Goal: Task Accomplishment & Management: Manage account settings

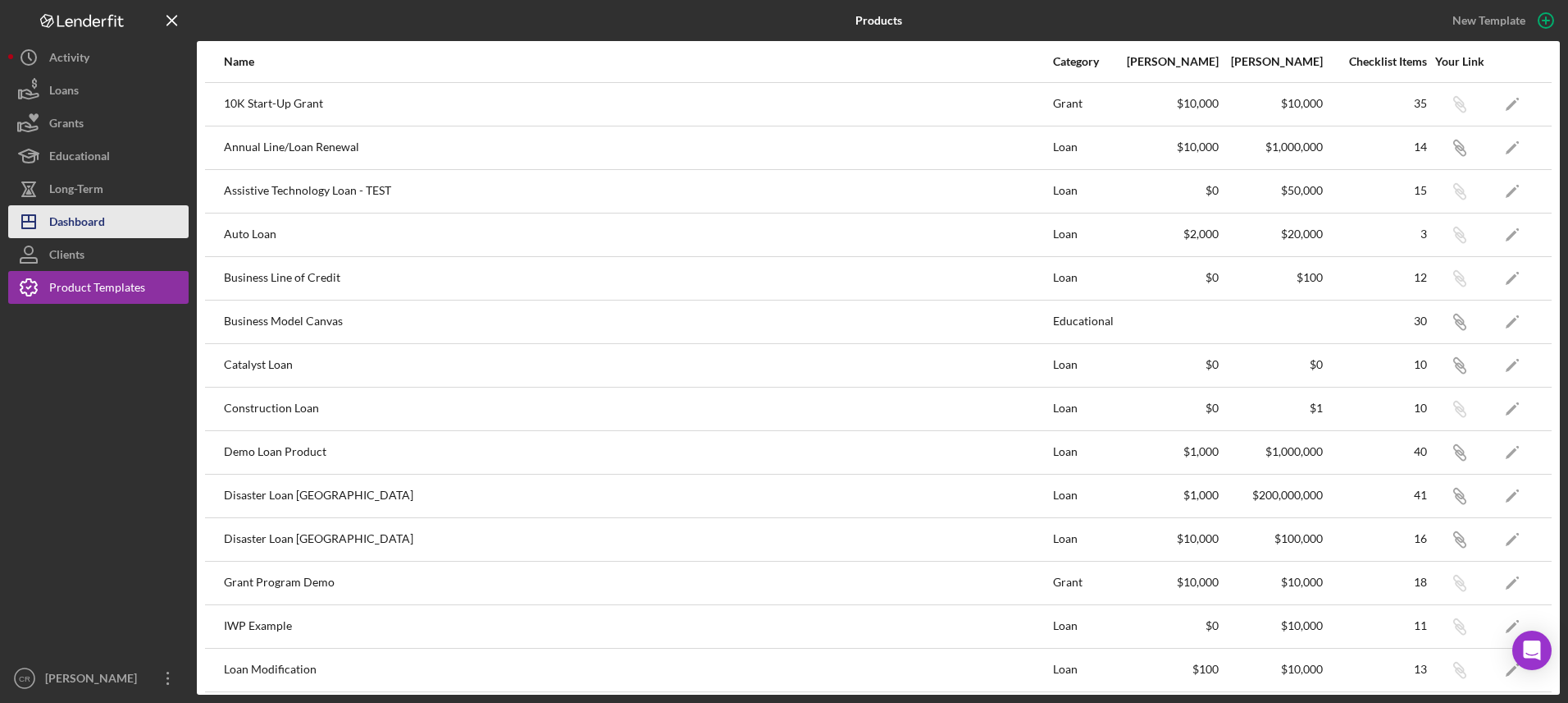
click at [113, 222] on button "Icon/Dashboard Dashboard" at bounding box center [97, 221] width 180 height 33
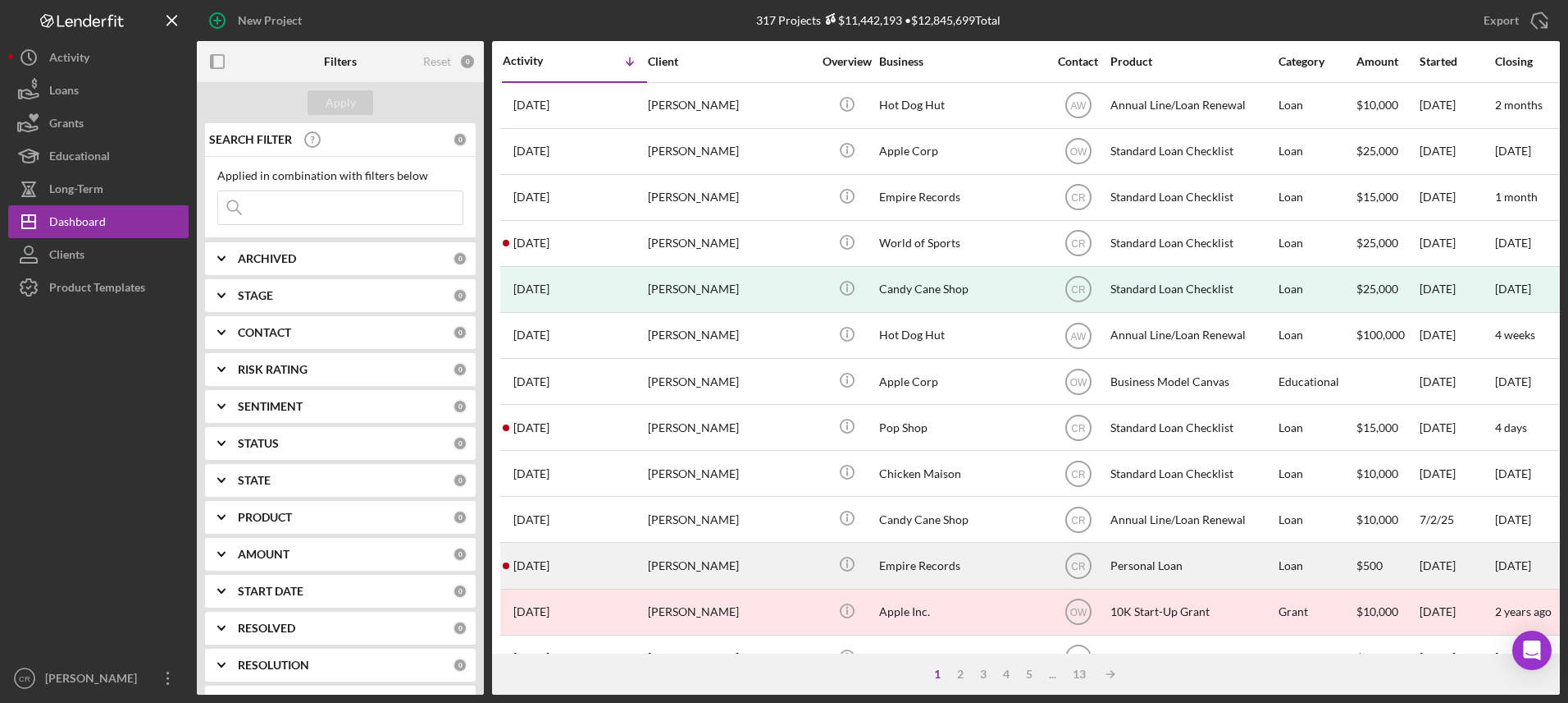
click at [718, 572] on div "[PERSON_NAME]" at bounding box center [730, 565] width 164 height 44
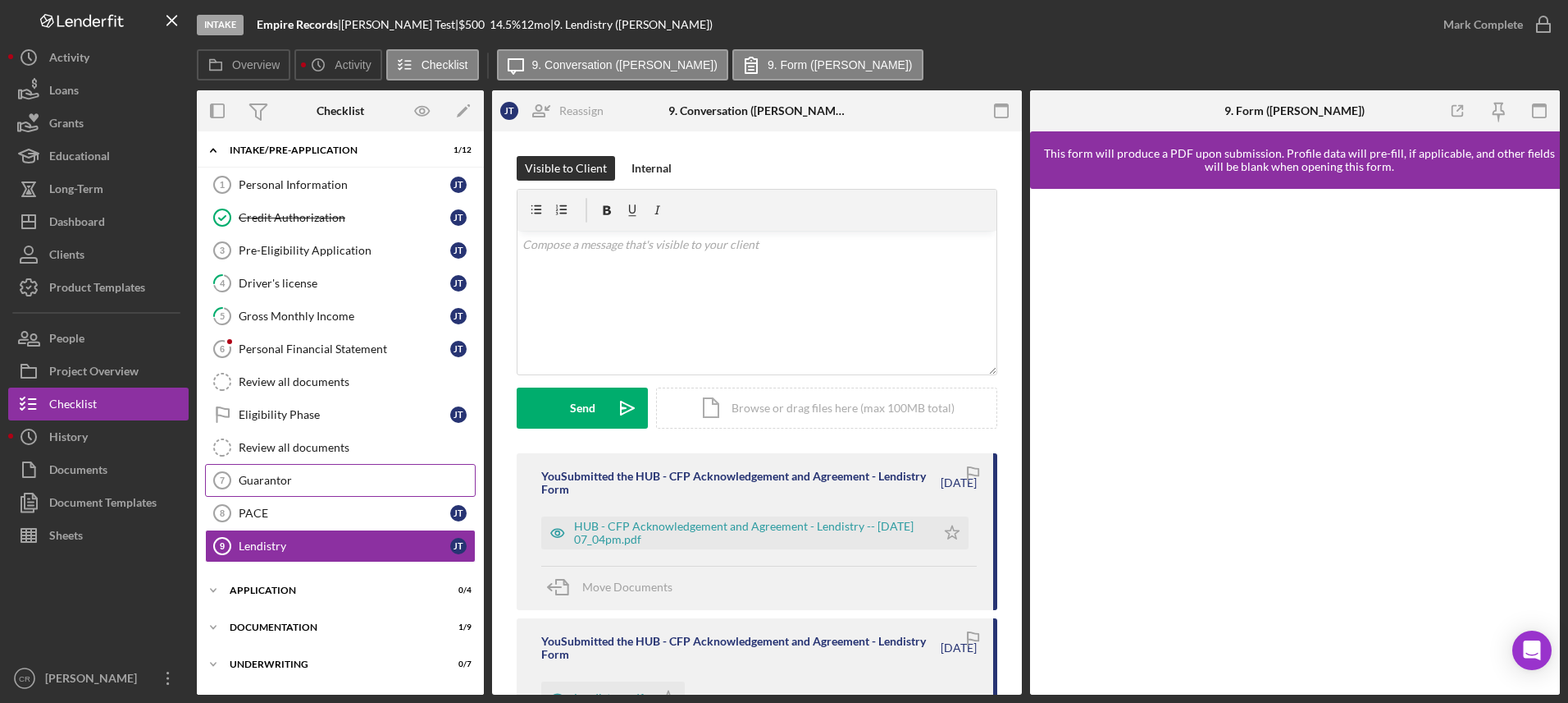
scroll to position [8, 0]
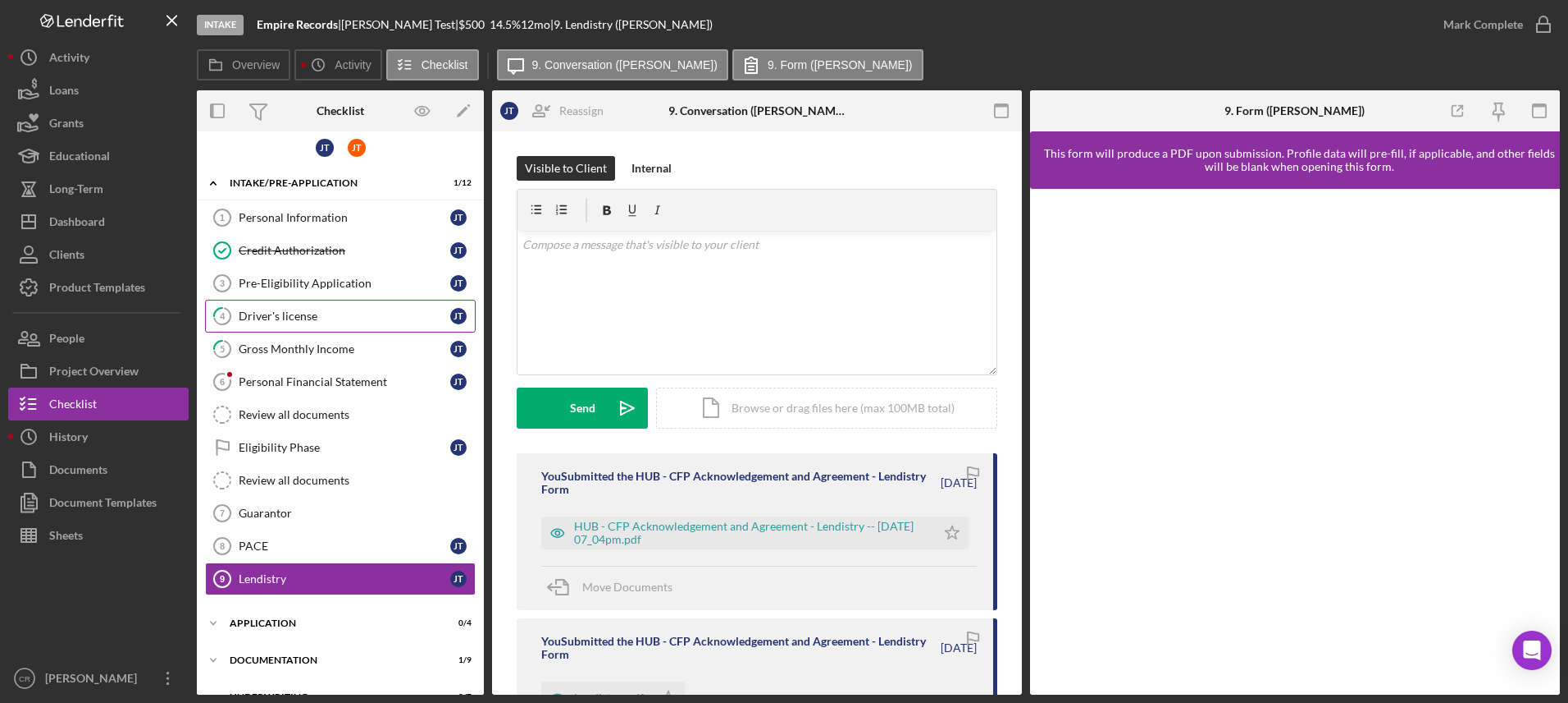
click at [332, 314] on div "Driver's license" at bounding box center [344, 315] width 211 height 13
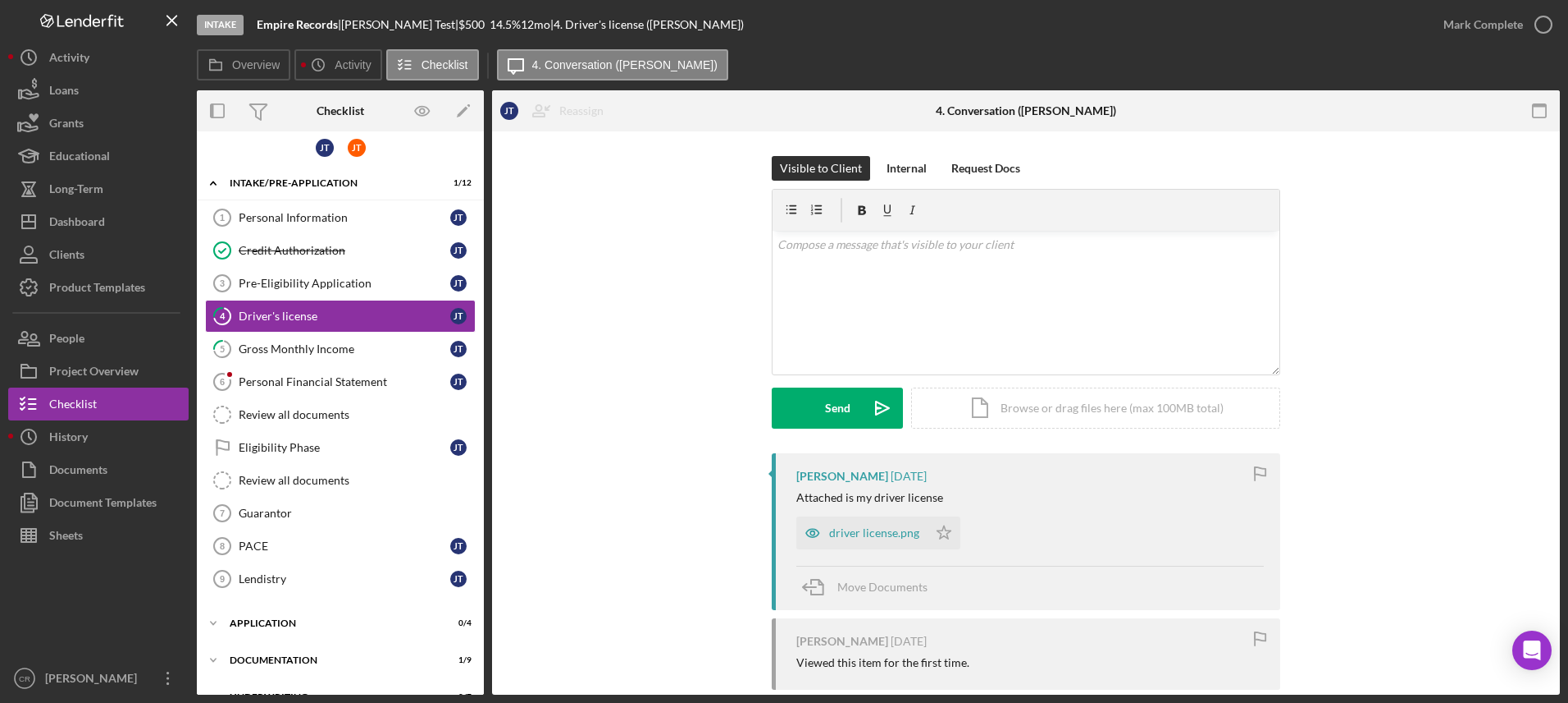
scroll to position [28, 0]
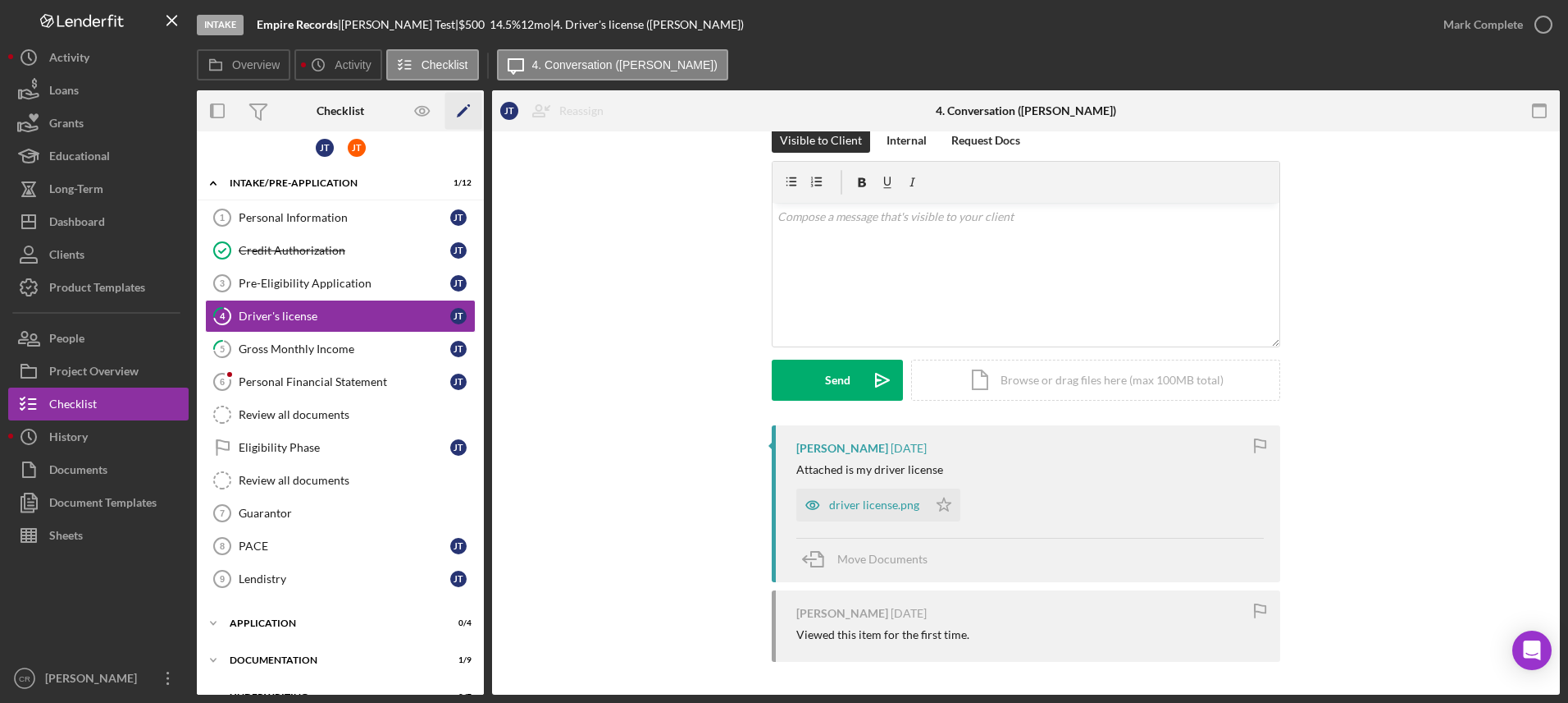
click at [461, 114] on polygon "button" at bounding box center [463, 112] width 12 height 12
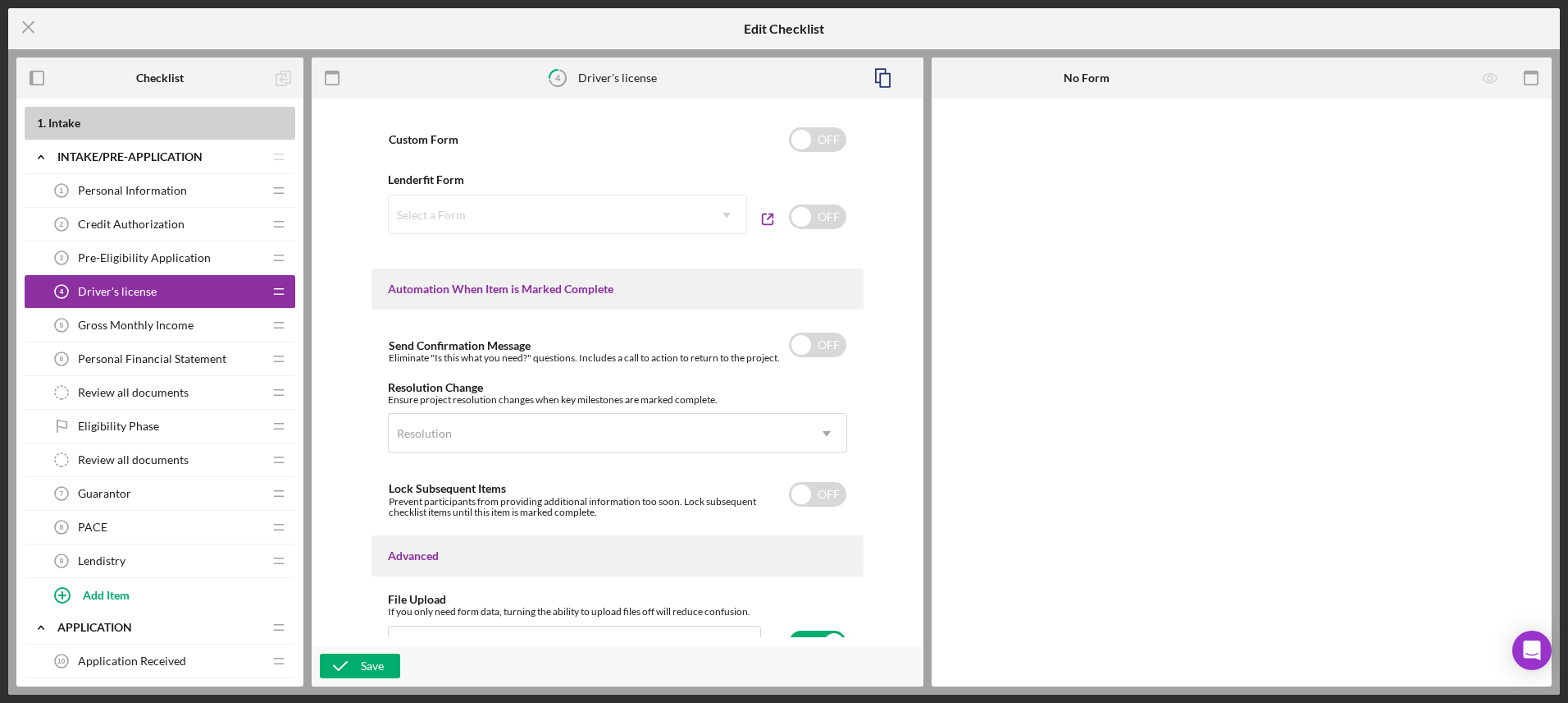
scroll to position [1008, 0]
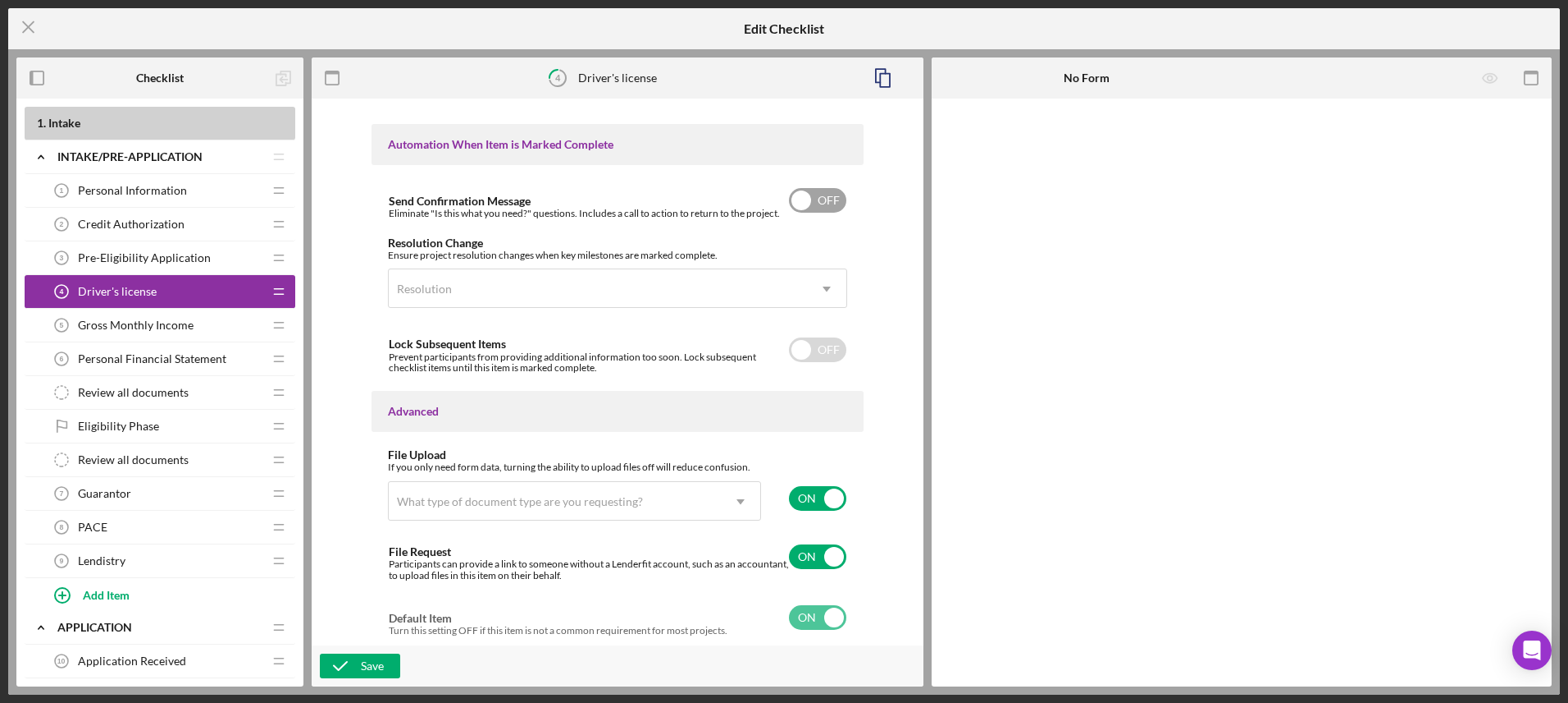
click at [801, 199] on input "checkbox" at bounding box center [818, 200] width 57 height 24
checkbox input "true"
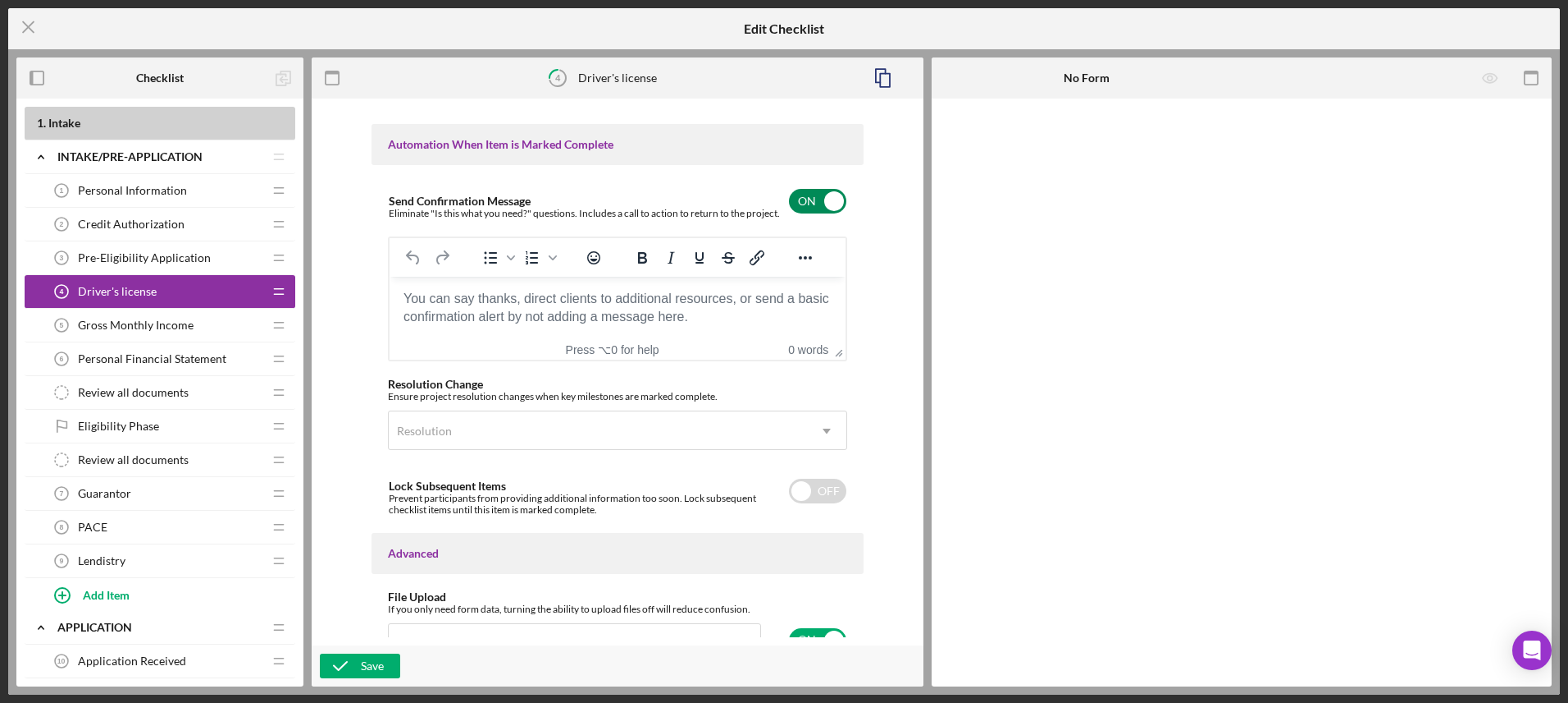
scroll to position [0, 0]
click at [371, 666] on div "Save" at bounding box center [372, 665] width 23 height 24
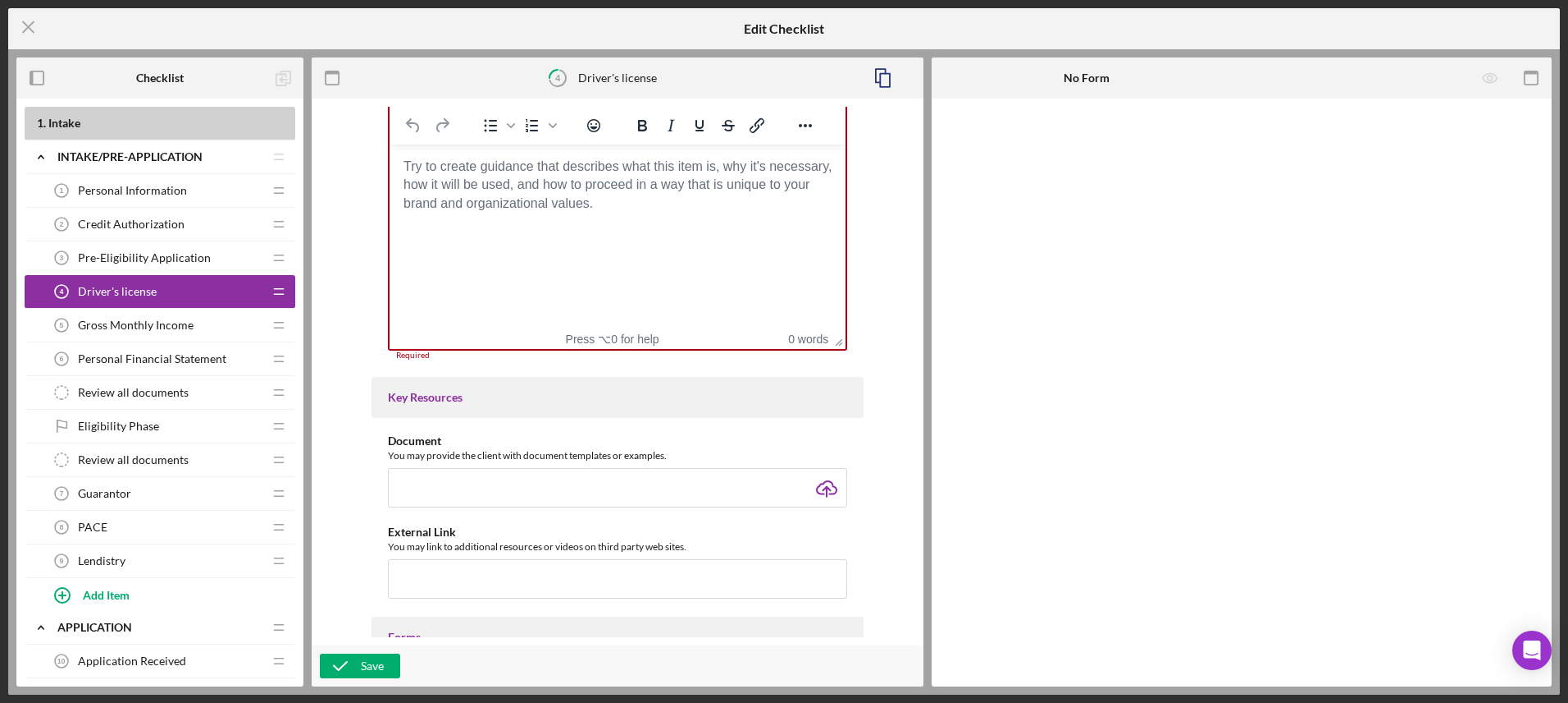
scroll to position [319, 0]
click at [493, 178] on body "Rich Text Area. Press ALT-0 for help." at bounding box center [617, 169] width 430 height 19
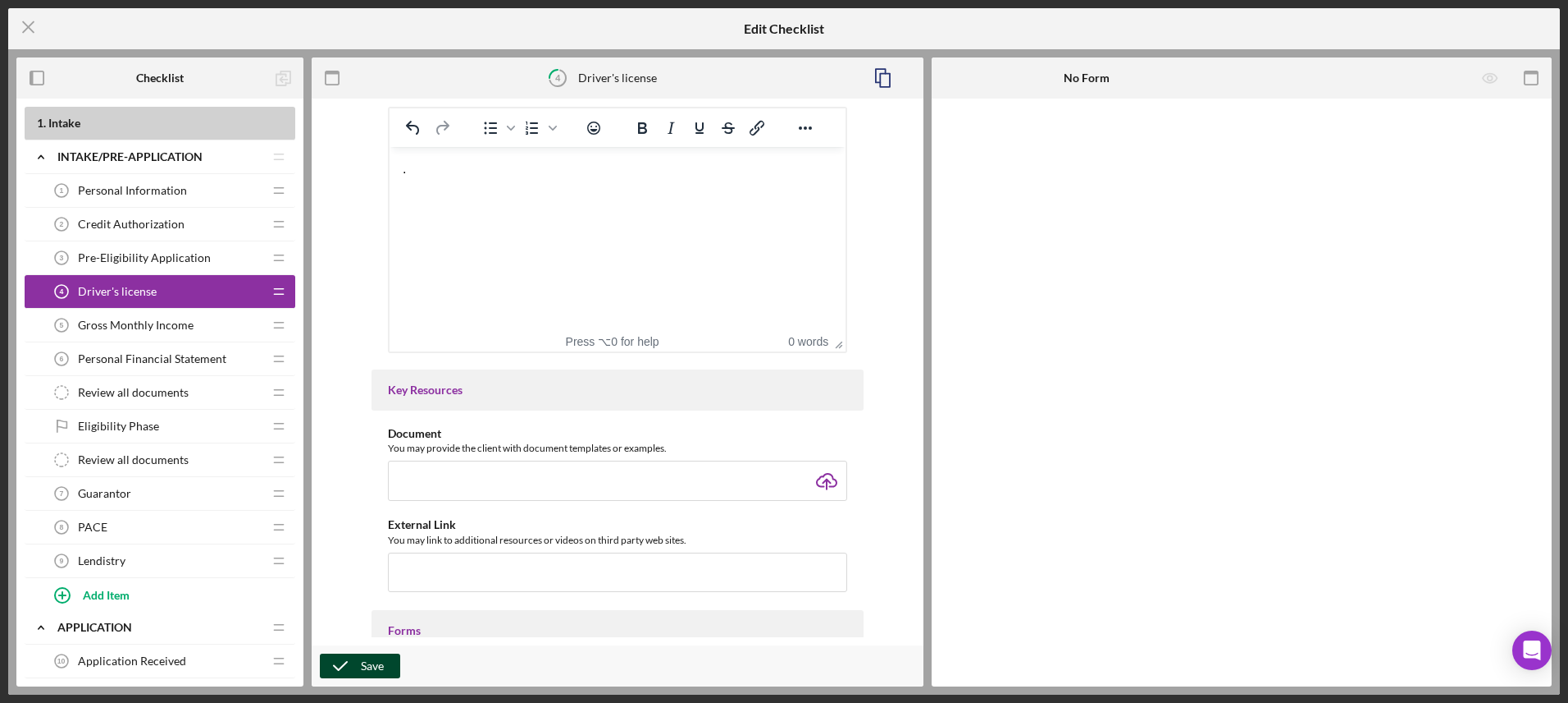
click at [371, 661] on div "Save" at bounding box center [372, 665] width 23 height 24
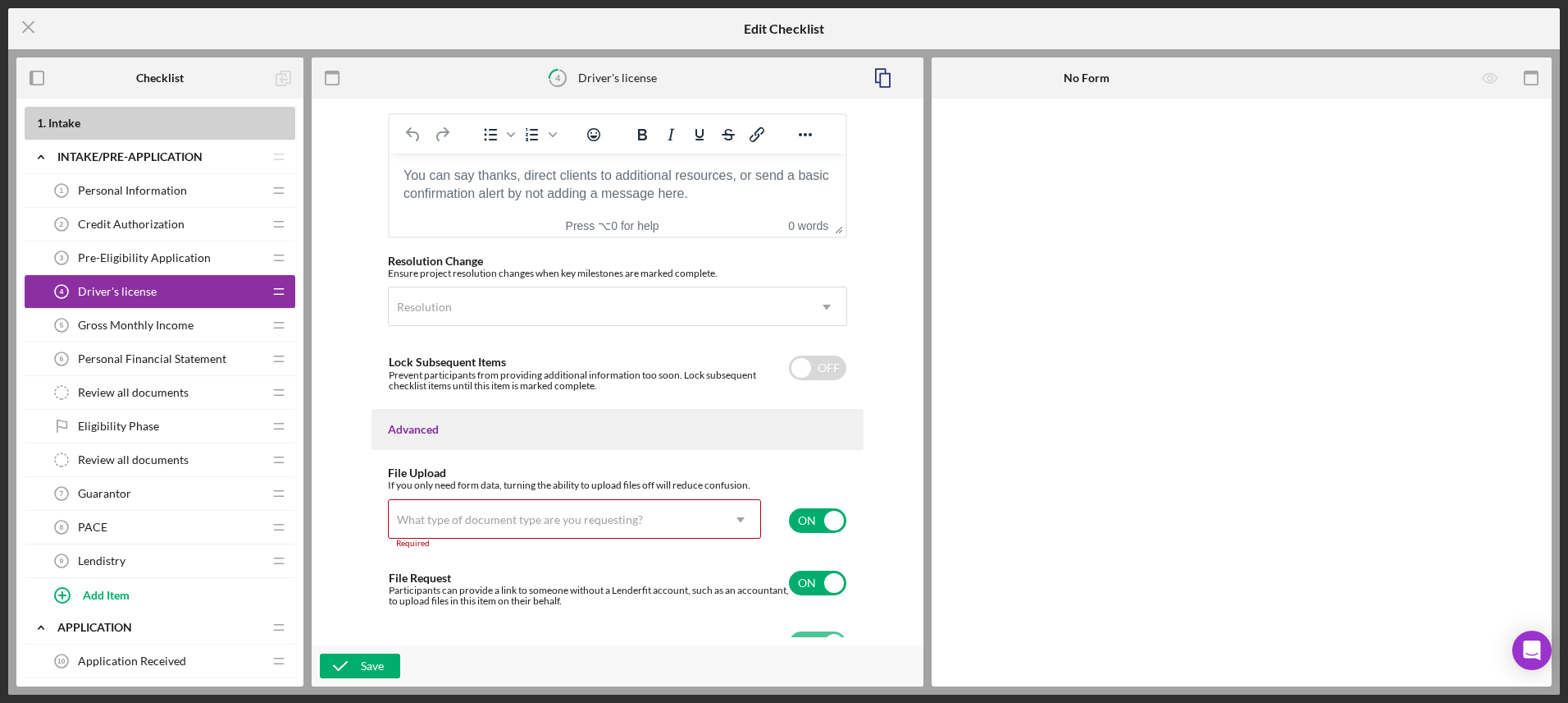
scroll to position [1157, 0]
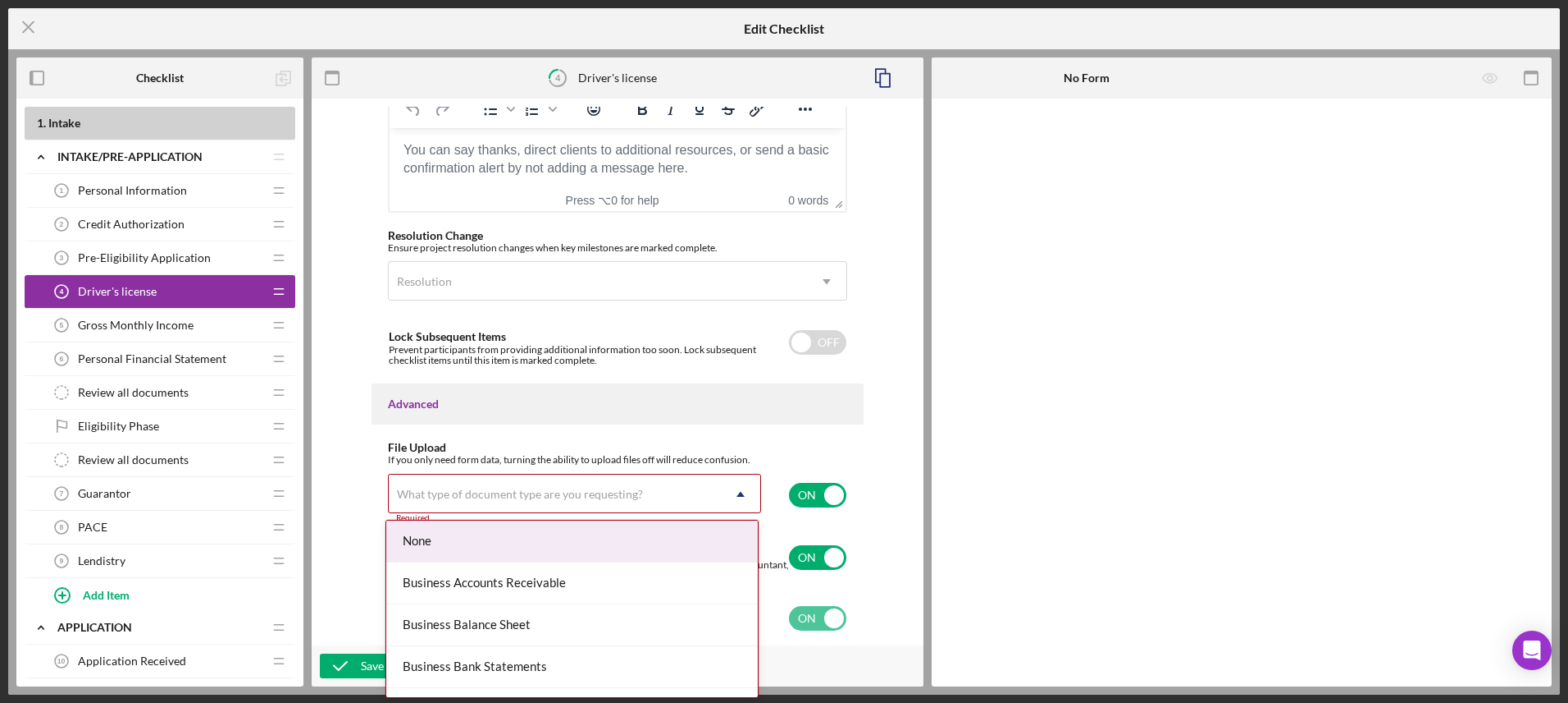
click at [663, 503] on div "What type of document type are you requesting?" at bounding box center [555, 493] width 332 height 38
type input "ID"
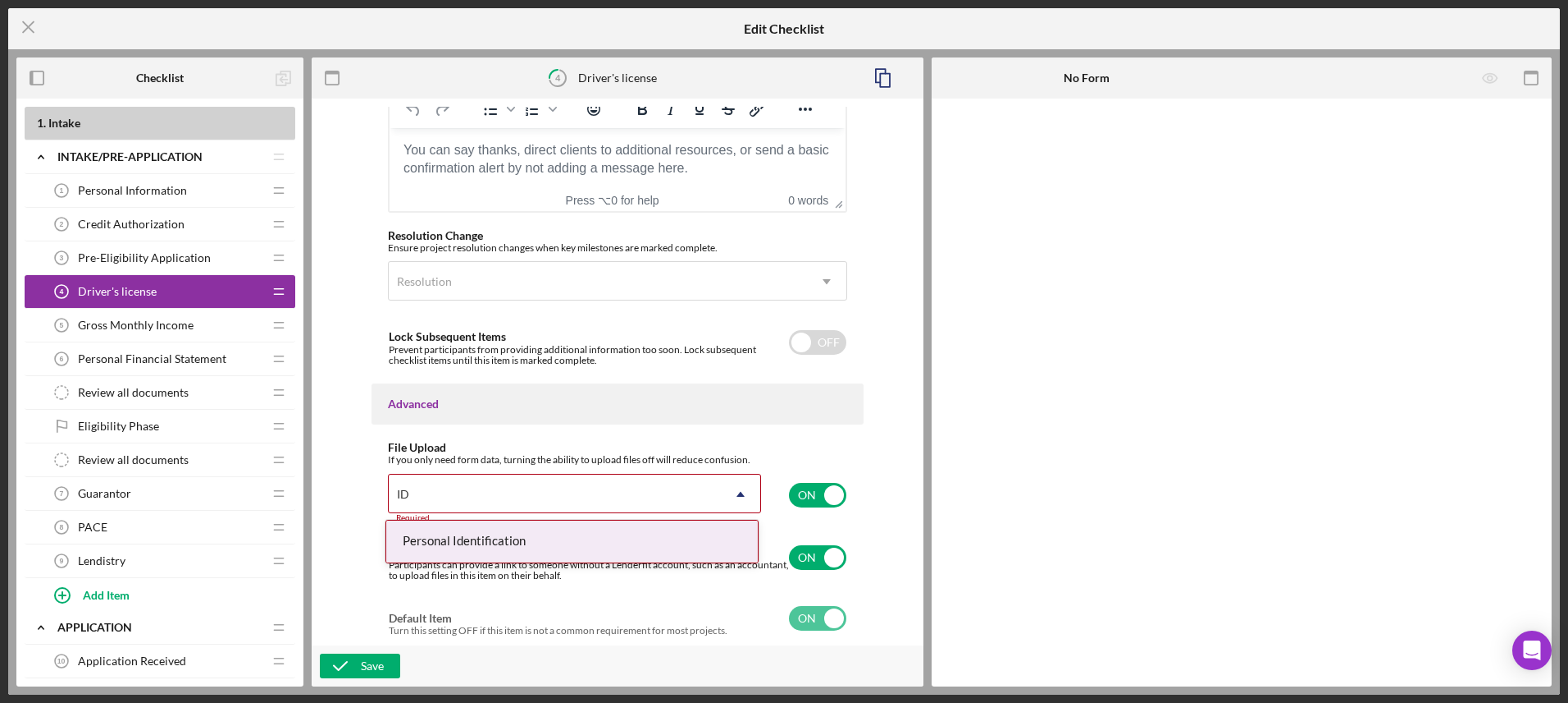
click at [666, 538] on div "Personal Identification" at bounding box center [571, 541] width 371 height 42
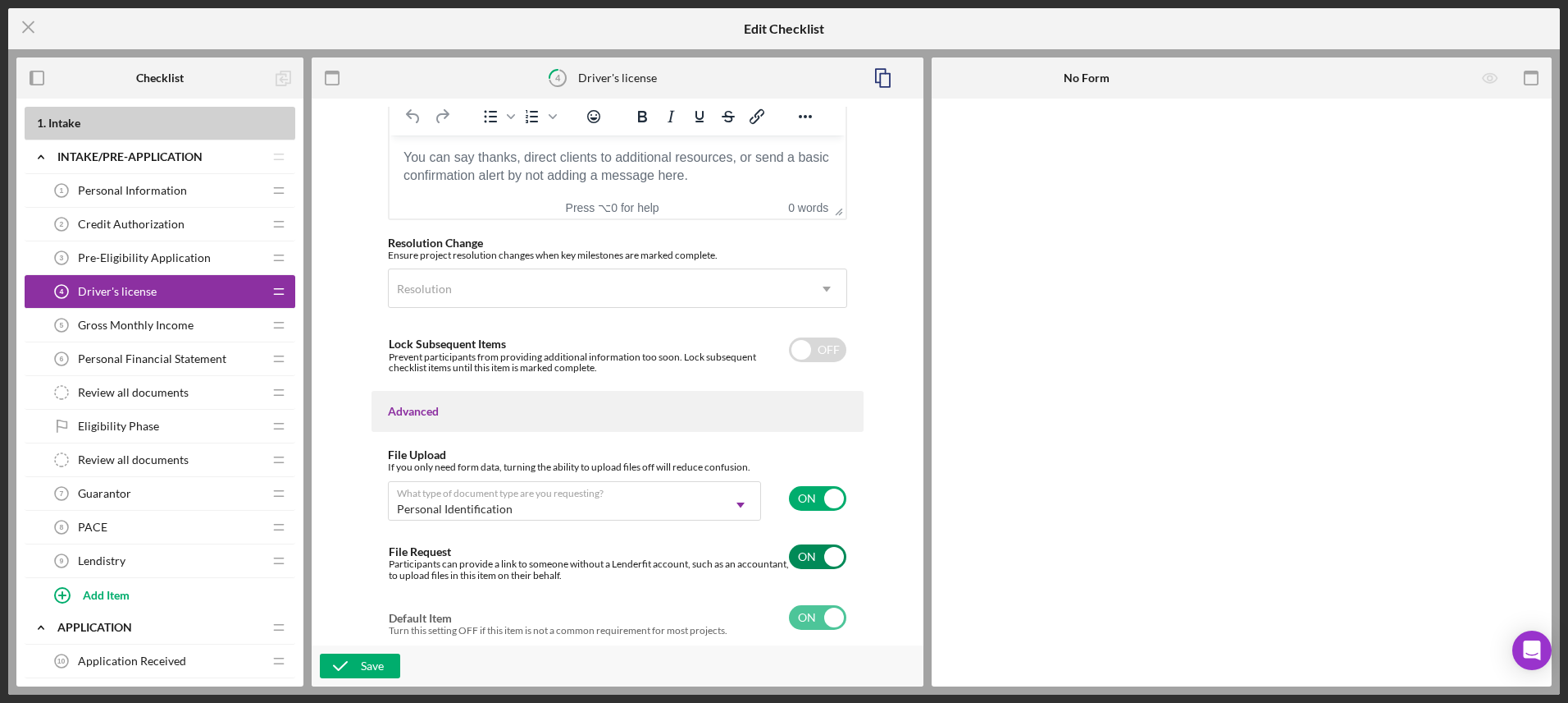
click at [812, 548] on input "checkbox" at bounding box center [818, 556] width 57 height 24
click at [837, 553] on input "checkbox" at bounding box center [818, 556] width 57 height 24
checkbox input "true"
click at [350, 664] on icon "button" at bounding box center [340, 666] width 41 height 41
click at [19, 28] on icon "Icon/Menu Close" at bounding box center [28, 27] width 41 height 41
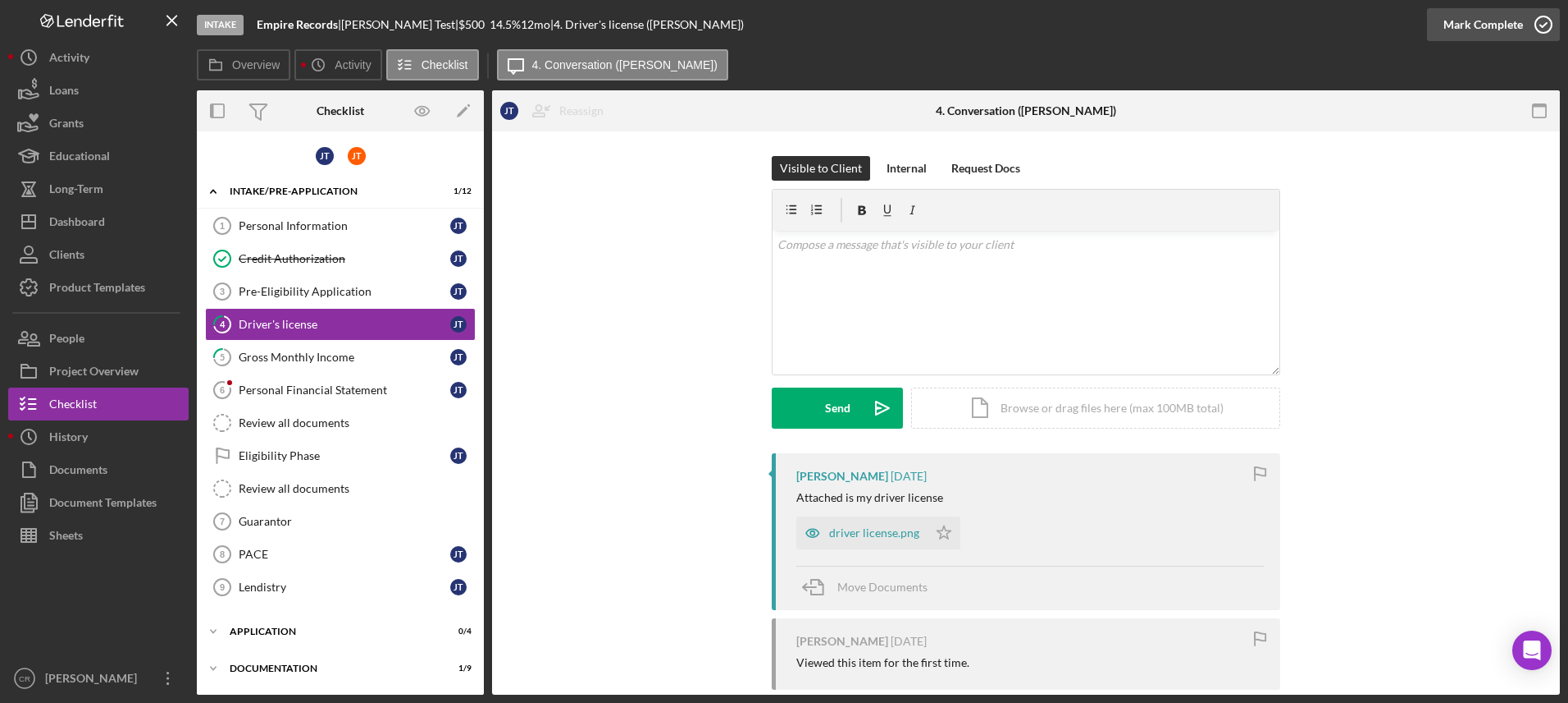
click at [1518, 20] on div "Mark Complete" at bounding box center [1483, 24] width 80 height 33
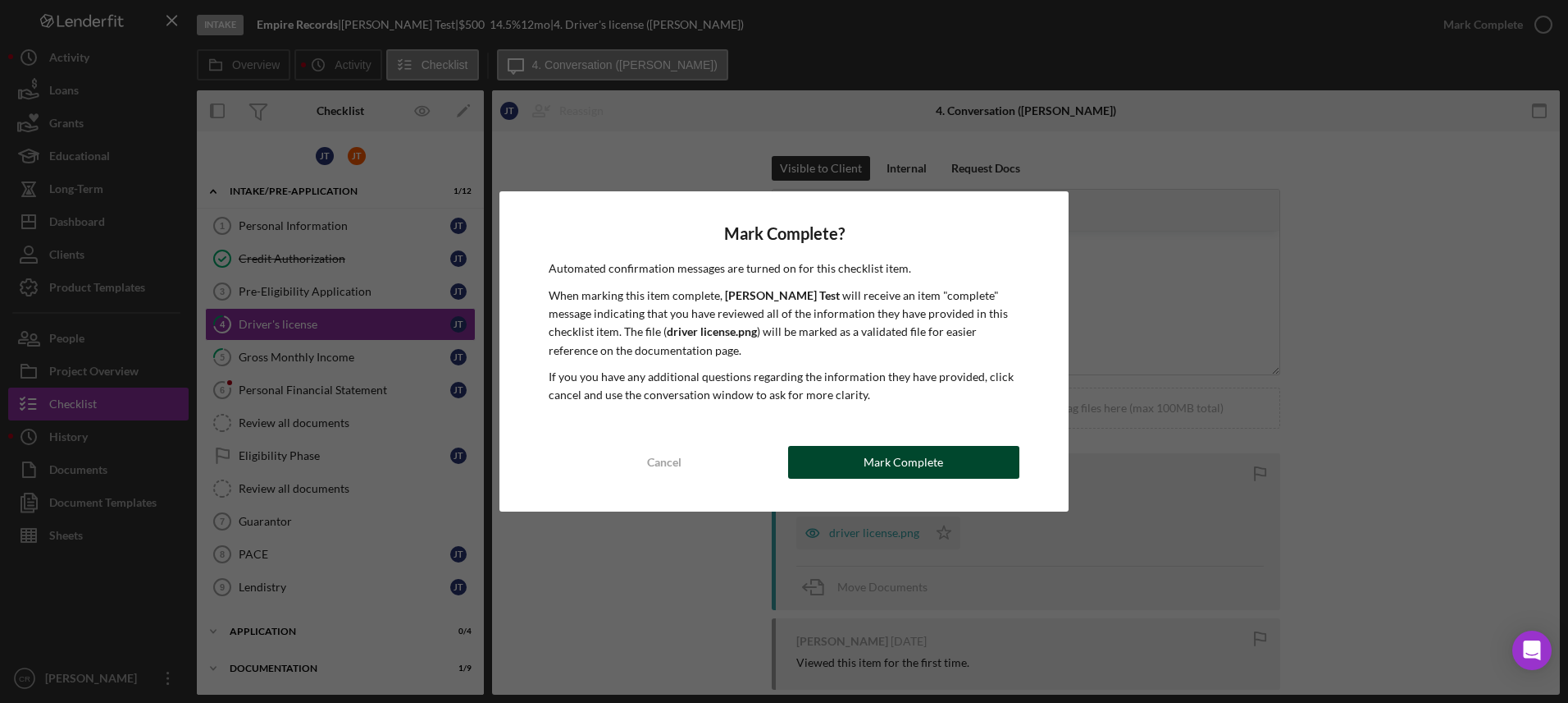
click at [905, 464] on div "Mark Complete" at bounding box center [903, 462] width 80 height 33
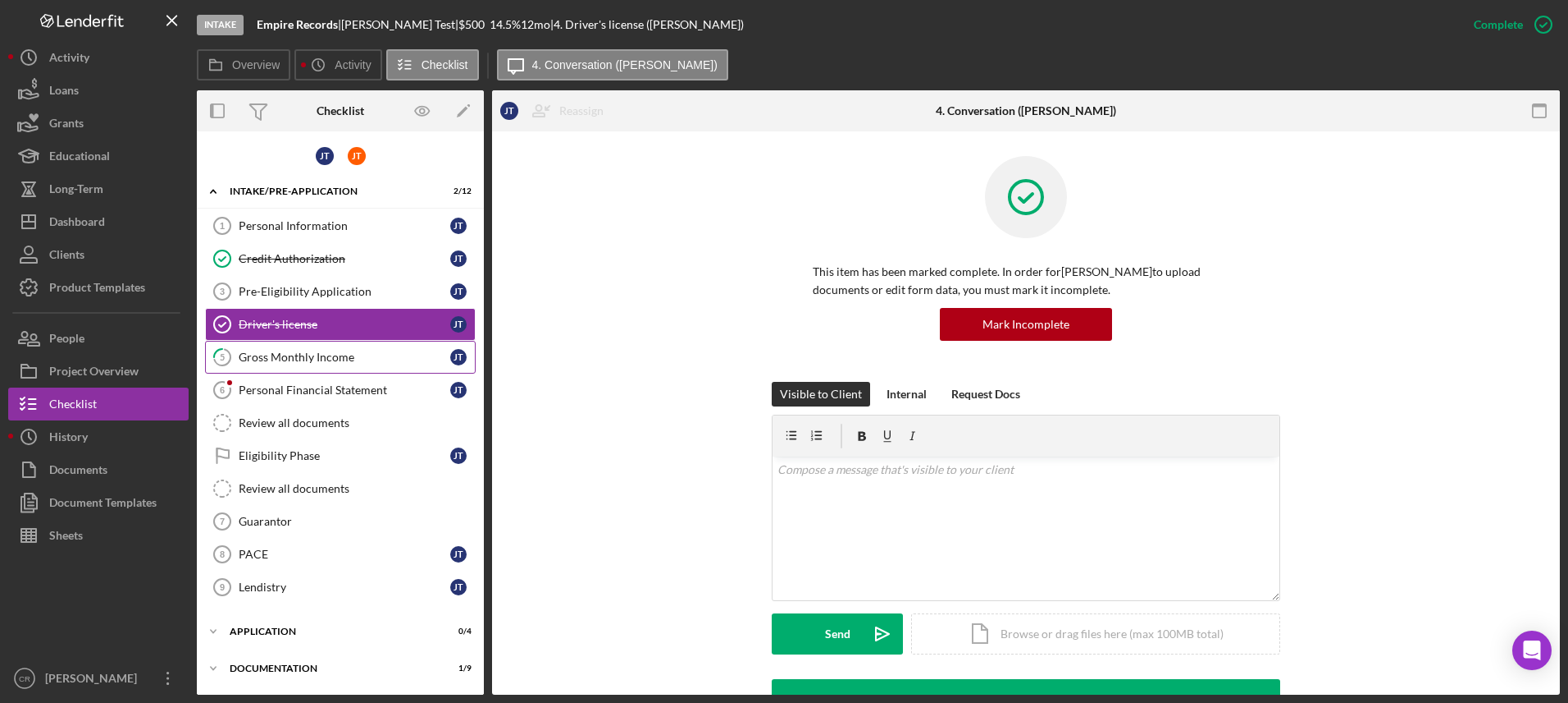
click at [324, 363] on div "Gross Monthly Income" at bounding box center [344, 356] width 211 height 13
